Goal: Task Accomplishment & Management: Manage account settings

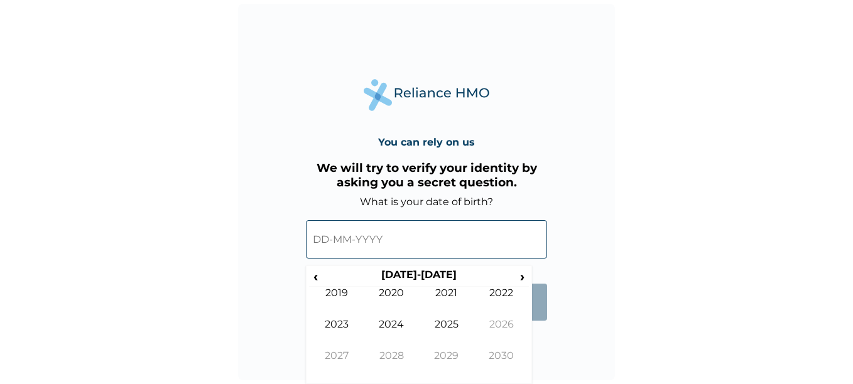
click at [381, 247] on input "text" at bounding box center [426, 239] width 241 height 38
click at [428, 273] on th "2020-2029" at bounding box center [418, 278] width 193 height 18
click at [317, 276] on span "‹" at bounding box center [315, 277] width 13 height 16
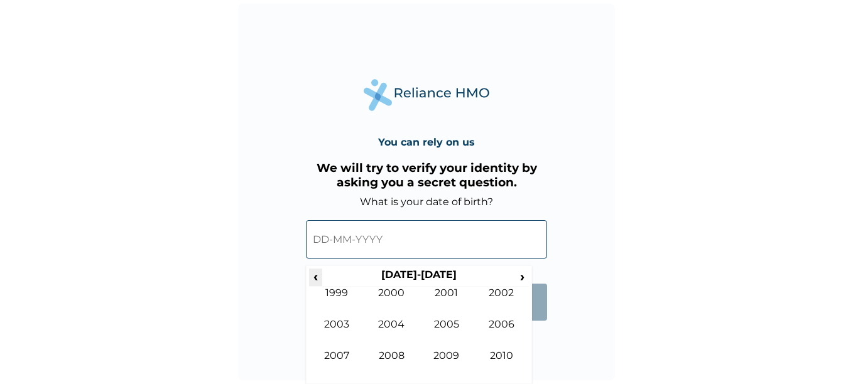
click at [317, 276] on span "‹" at bounding box center [315, 277] width 13 height 16
click at [505, 296] on td "1992" at bounding box center [501, 302] width 55 height 31
click at [344, 327] on td "May" at bounding box center [336, 333] width 55 height 31
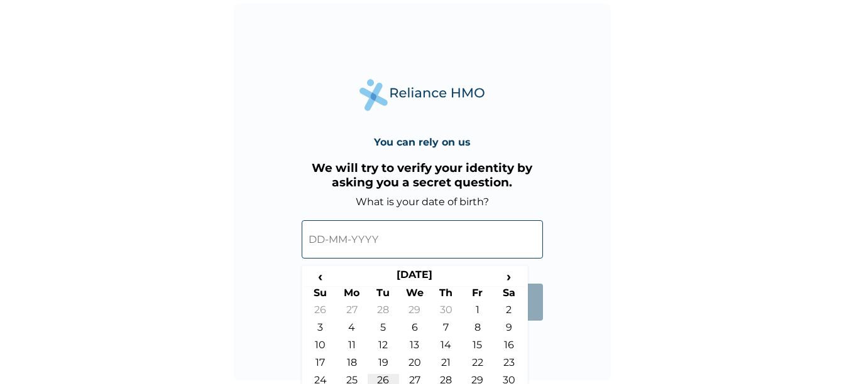
click at [386, 379] on td "26" at bounding box center [382, 383] width 31 height 18
type input "26-05-1992"
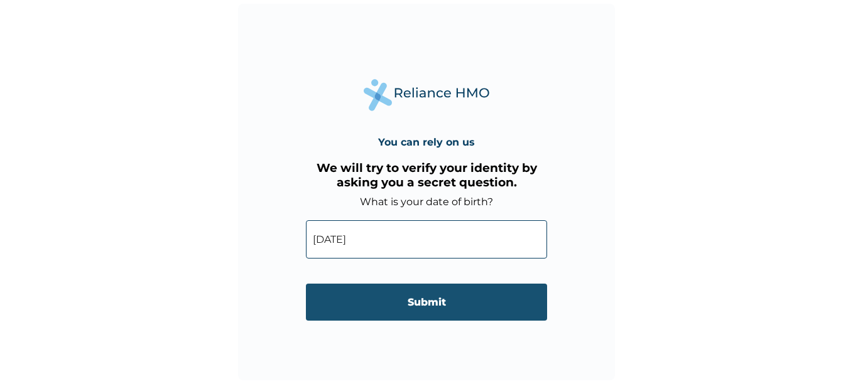
click at [430, 301] on input "Submit" at bounding box center [426, 302] width 241 height 37
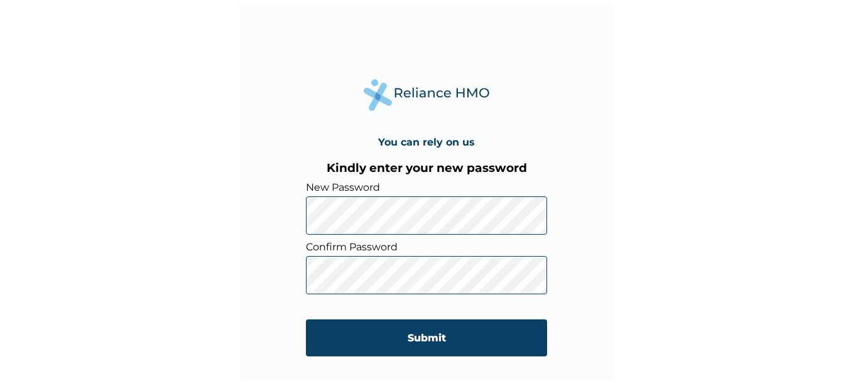
click at [656, 273] on div "You can rely on us Kindly enter your new password New Password Confirm Password…" at bounding box center [426, 192] width 853 height 384
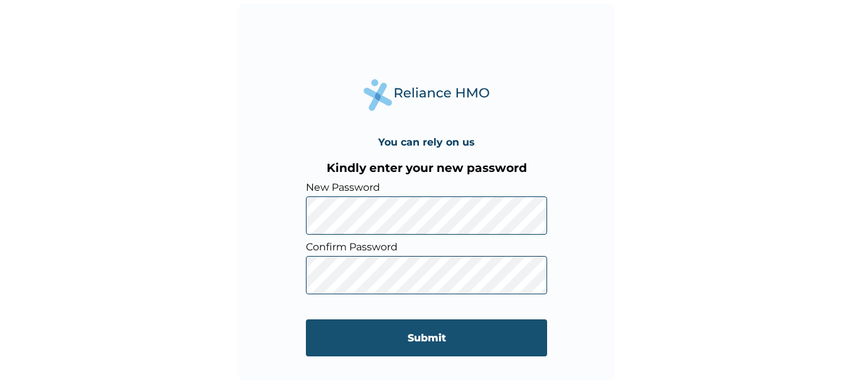
click at [425, 344] on input "Submit" at bounding box center [426, 338] width 241 height 37
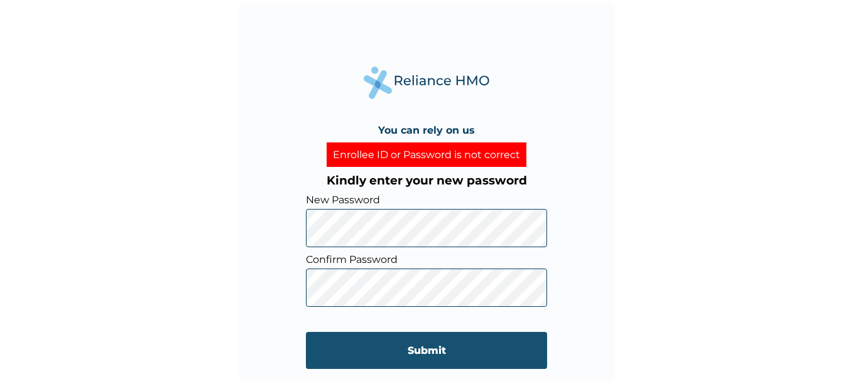
click at [433, 348] on input "Submit" at bounding box center [426, 350] width 241 height 37
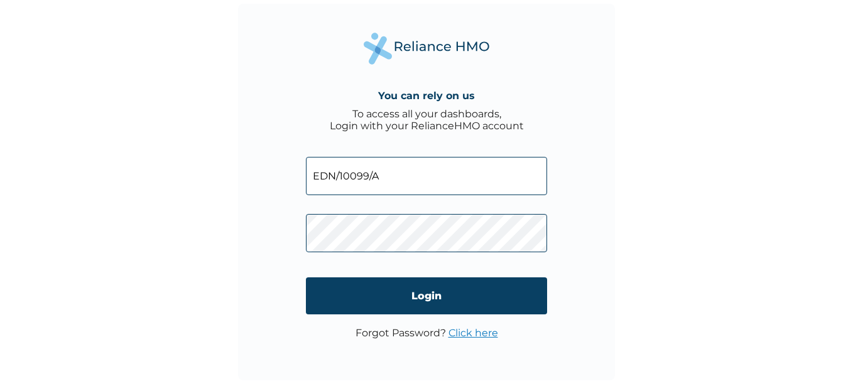
click at [645, 234] on div "You can rely on us To access all your dashboards, Login with your RelianceHMO a…" at bounding box center [426, 192] width 853 height 384
click at [367, 175] on input "EDN/10099/A" at bounding box center [426, 176] width 241 height 38
click at [393, 177] on input "EDN/1009/A" at bounding box center [426, 176] width 241 height 38
type input "E"
click at [359, 180] on input "PMI/10122/A" at bounding box center [426, 176] width 241 height 38
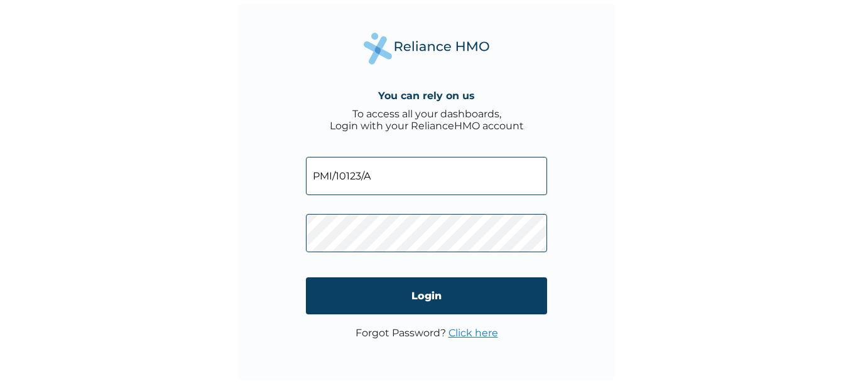
type input "PMI/10123/A"
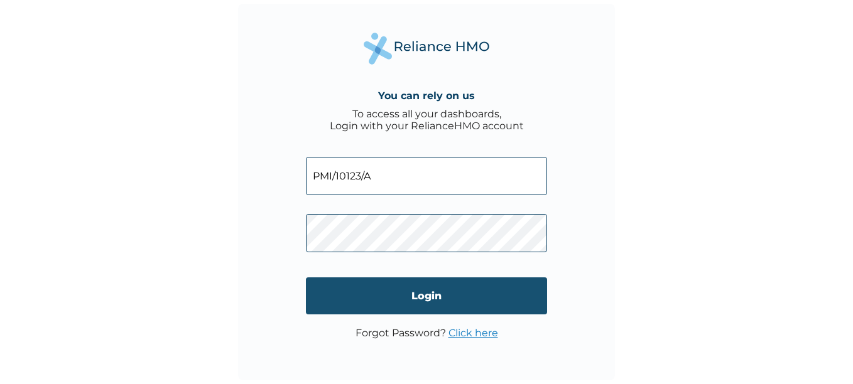
click at [421, 294] on input "Login" at bounding box center [426, 296] width 241 height 37
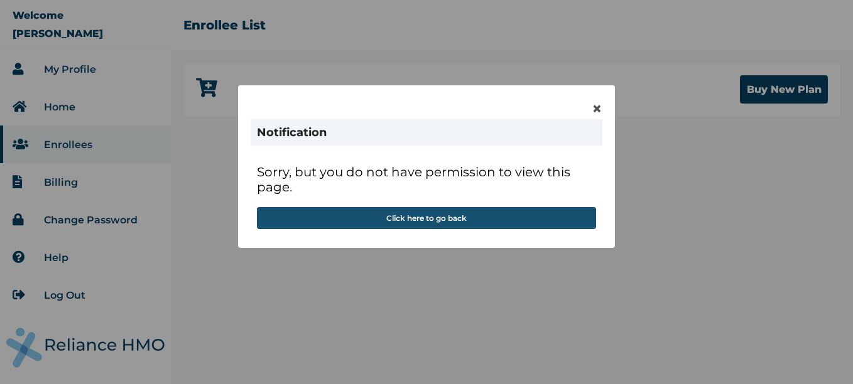
click at [413, 222] on button "Click here to go back" at bounding box center [426, 218] width 339 height 22
click at [442, 216] on button "Click here to go back" at bounding box center [426, 218] width 339 height 22
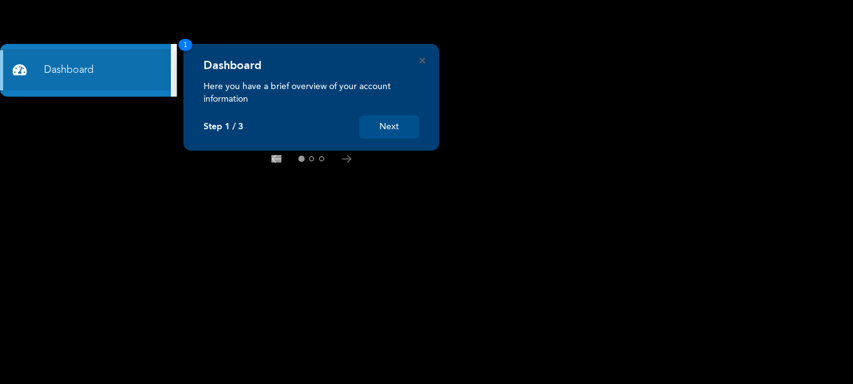
click at [389, 132] on button "Next" at bounding box center [389, 127] width 60 height 23
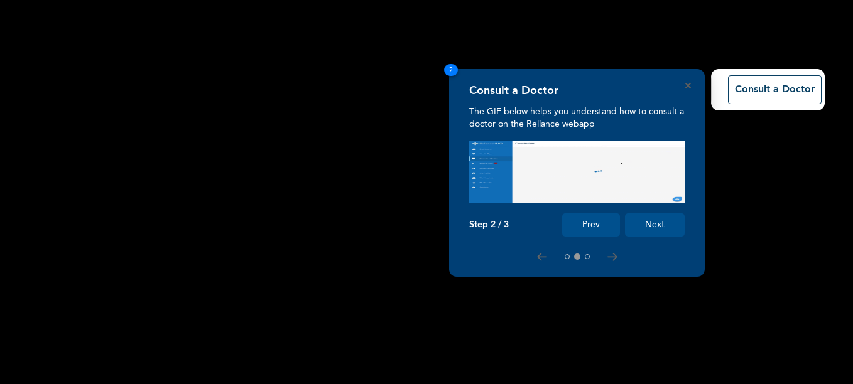
click at [648, 220] on button "Next" at bounding box center [655, 225] width 60 height 23
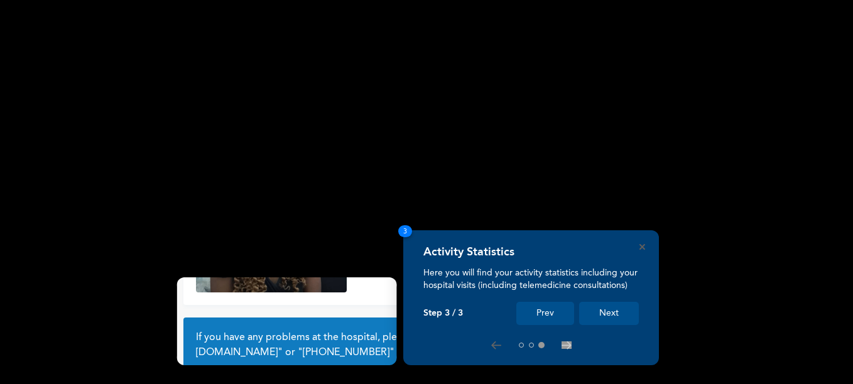
scroll to position [102, 0]
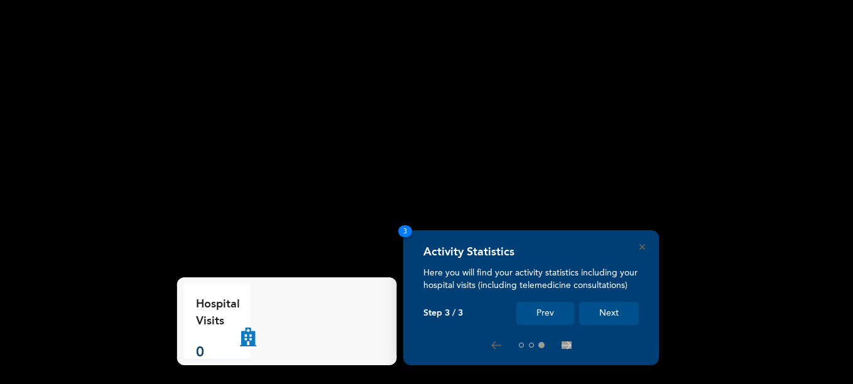
click at [614, 311] on button "Next" at bounding box center [609, 313] width 60 height 23
click at [606, 313] on button "Next" at bounding box center [609, 313] width 60 height 23
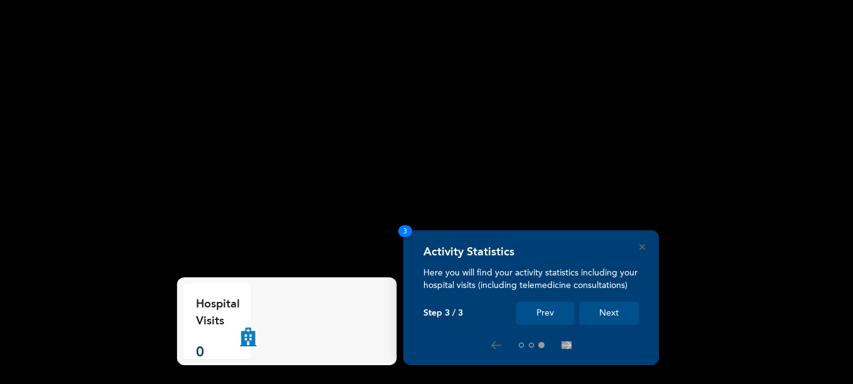
click at [606, 313] on button "Next" at bounding box center [609, 313] width 60 height 23
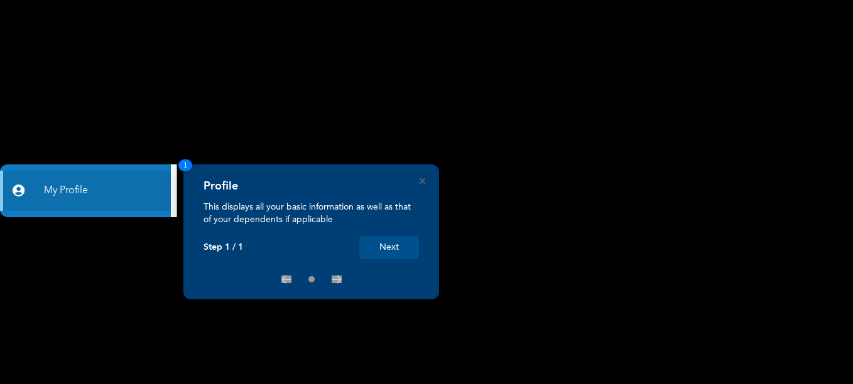
click at [393, 244] on button "Next" at bounding box center [389, 247] width 60 height 23
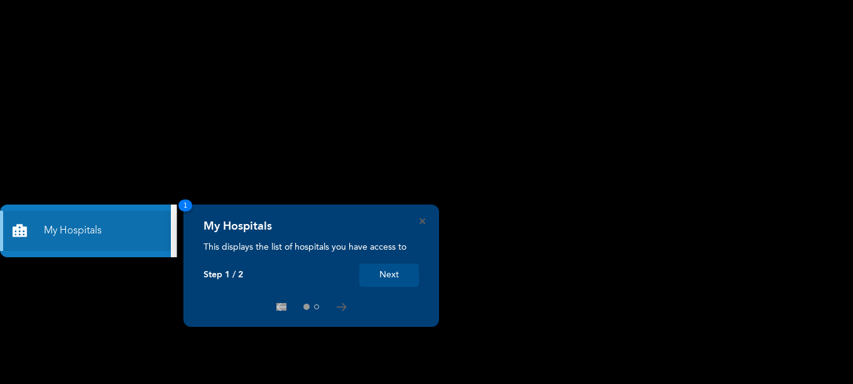
click at [390, 273] on button "Next" at bounding box center [389, 275] width 60 height 23
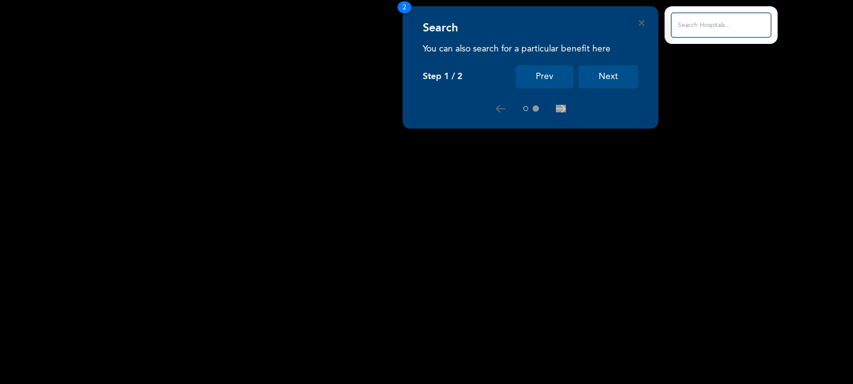
click at [602, 77] on button "Next" at bounding box center [609, 76] width 60 height 23
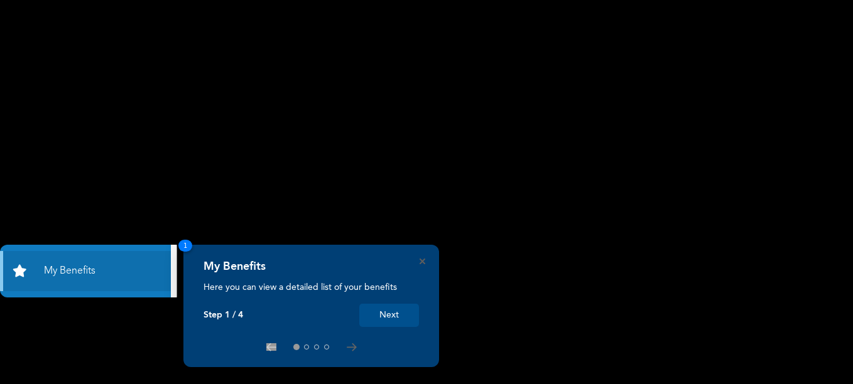
click at [388, 313] on button "Next" at bounding box center [389, 315] width 60 height 23
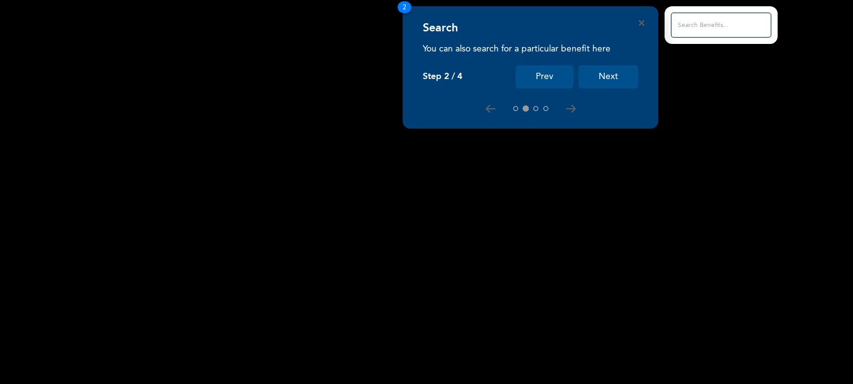
click at [621, 71] on button "Next" at bounding box center [609, 76] width 60 height 23
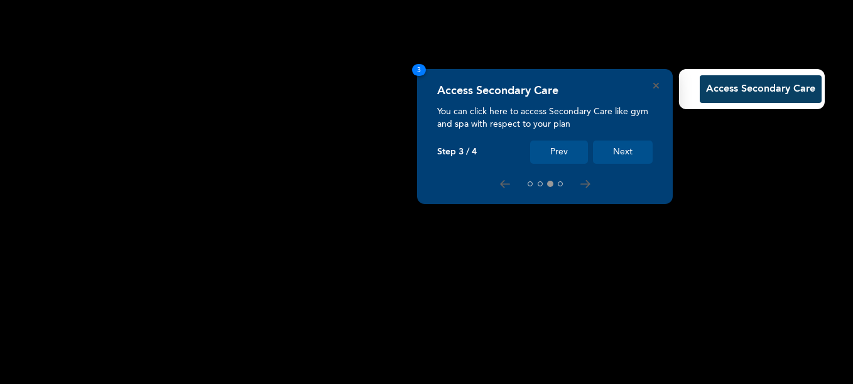
click at [622, 149] on button "Next" at bounding box center [623, 152] width 60 height 23
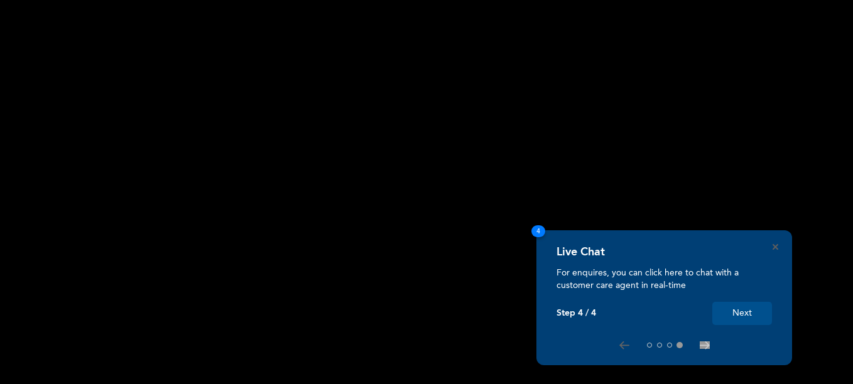
click at [736, 310] on button "Next" at bounding box center [742, 313] width 60 height 23
click at [741, 313] on button "Next" at bounding box center [742, 313] width 60 height 23
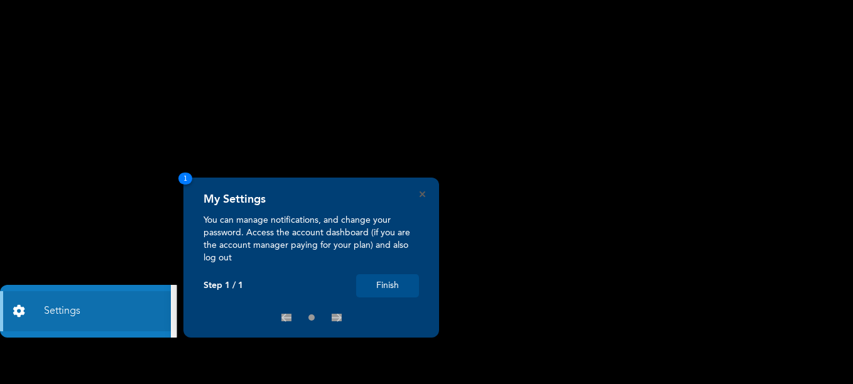
click at [394, 287] on button "Finish" at bounding box center [387, 286] width 63 height 23
